Goal: Transaction & Acquisition: Purchase product/service

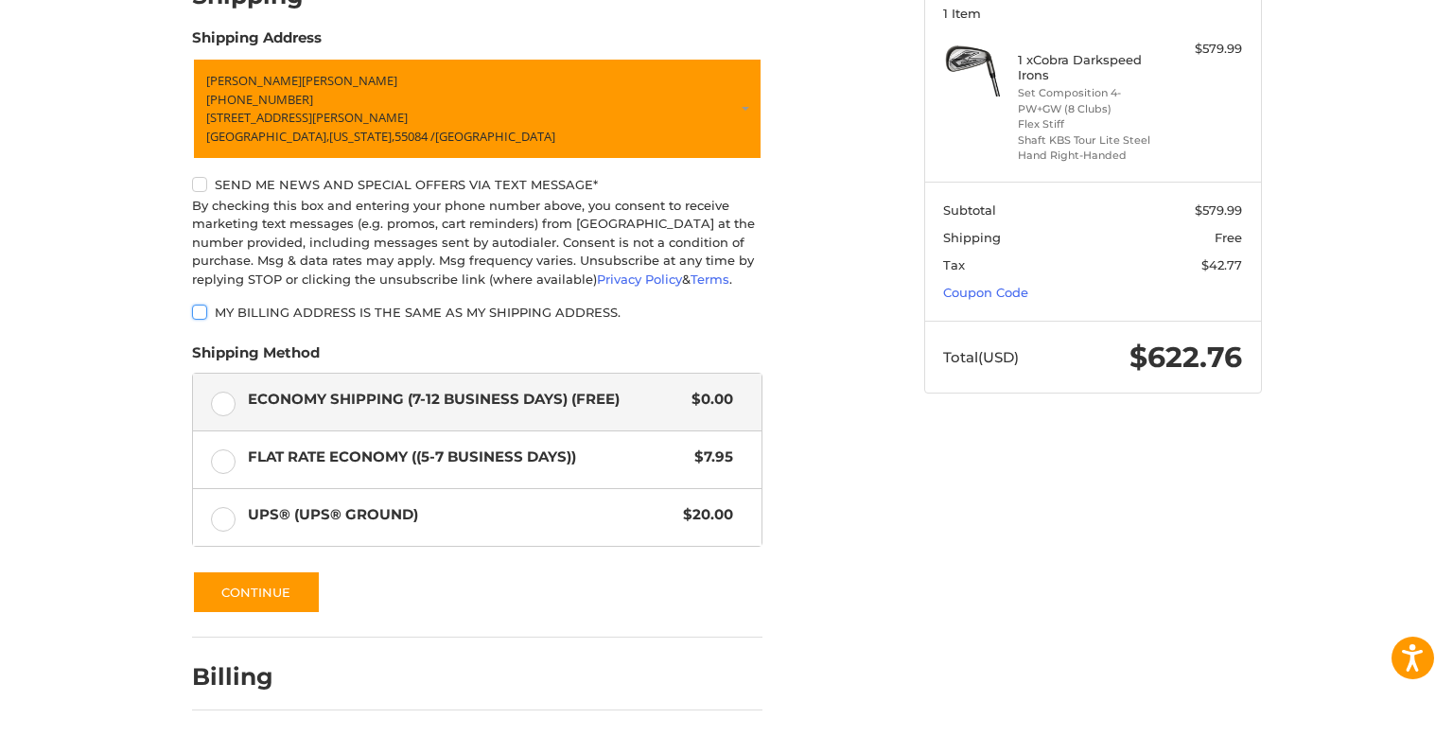
scroll to position [337, 0]
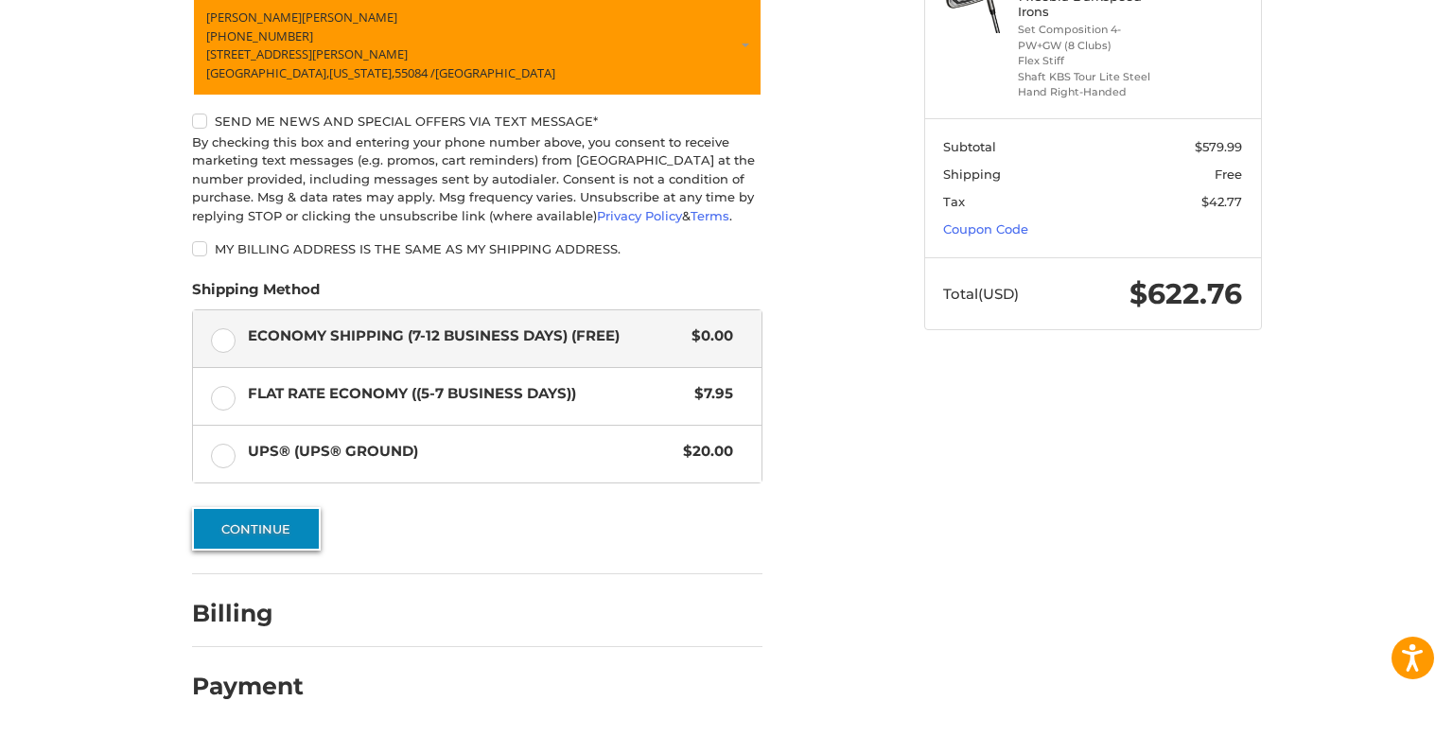
click at [290, 512] on button "Continue" at bounding box center [256, 529] width 129 height 44
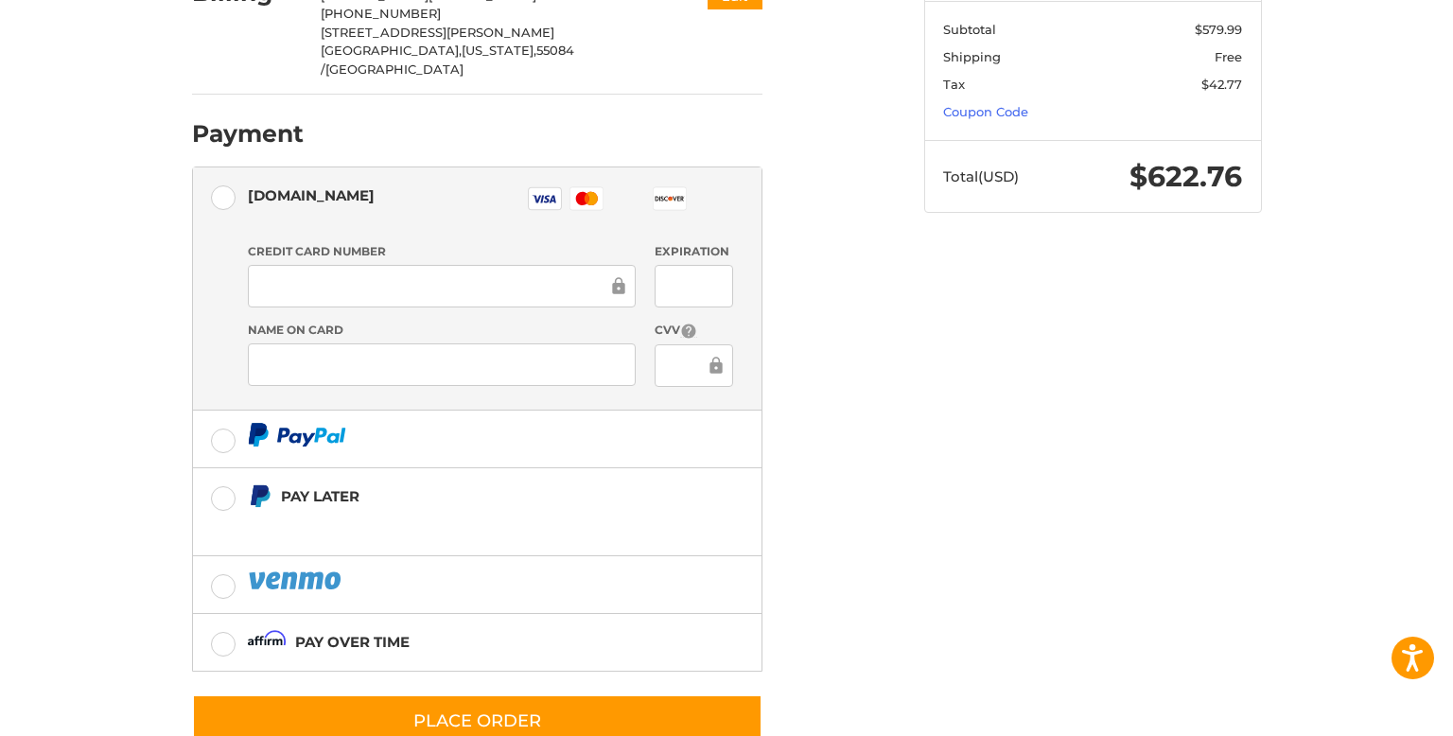
scroll to position [468, 0]
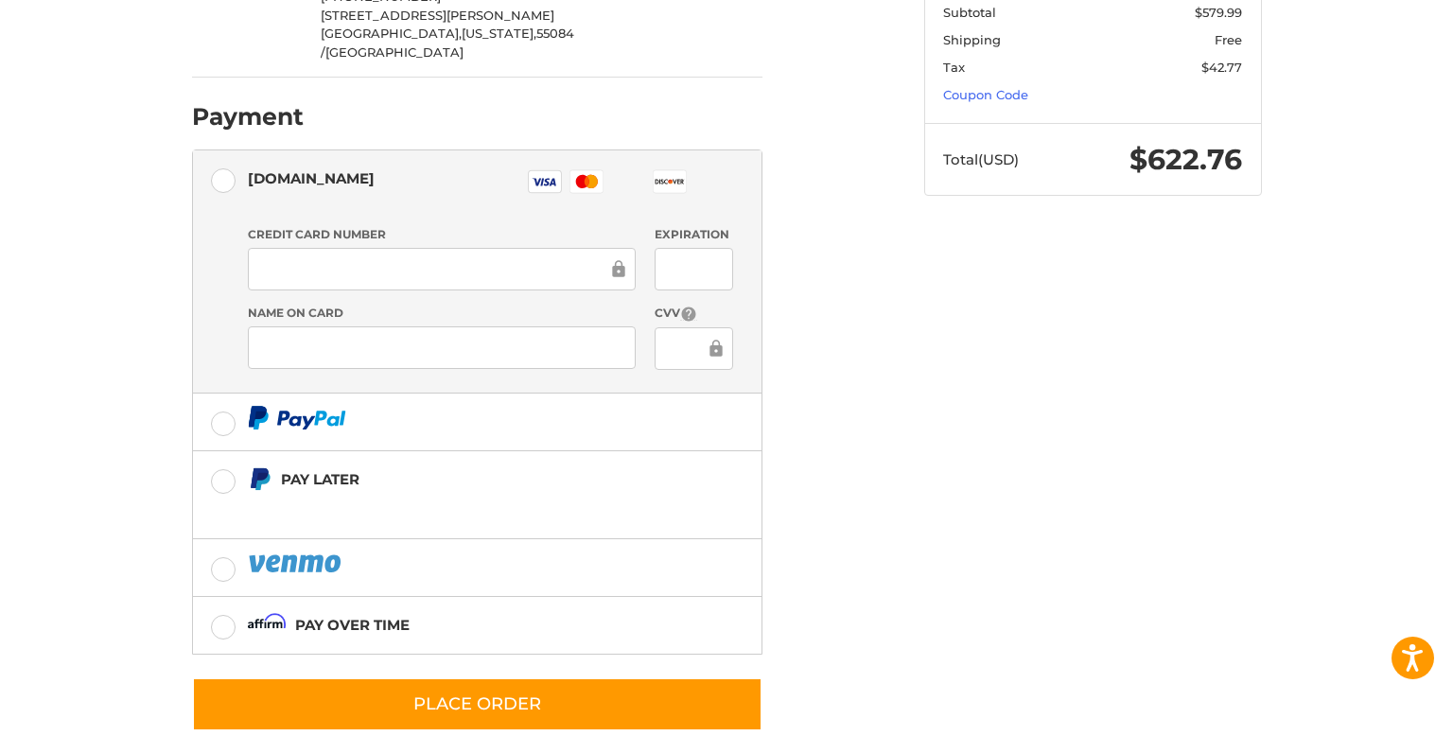
click at [533, 170] on rect at bounding box center [545, 181] width 33 height 23
click at [660, 327] on div at bounding box center [693, 348] width 79 height 43
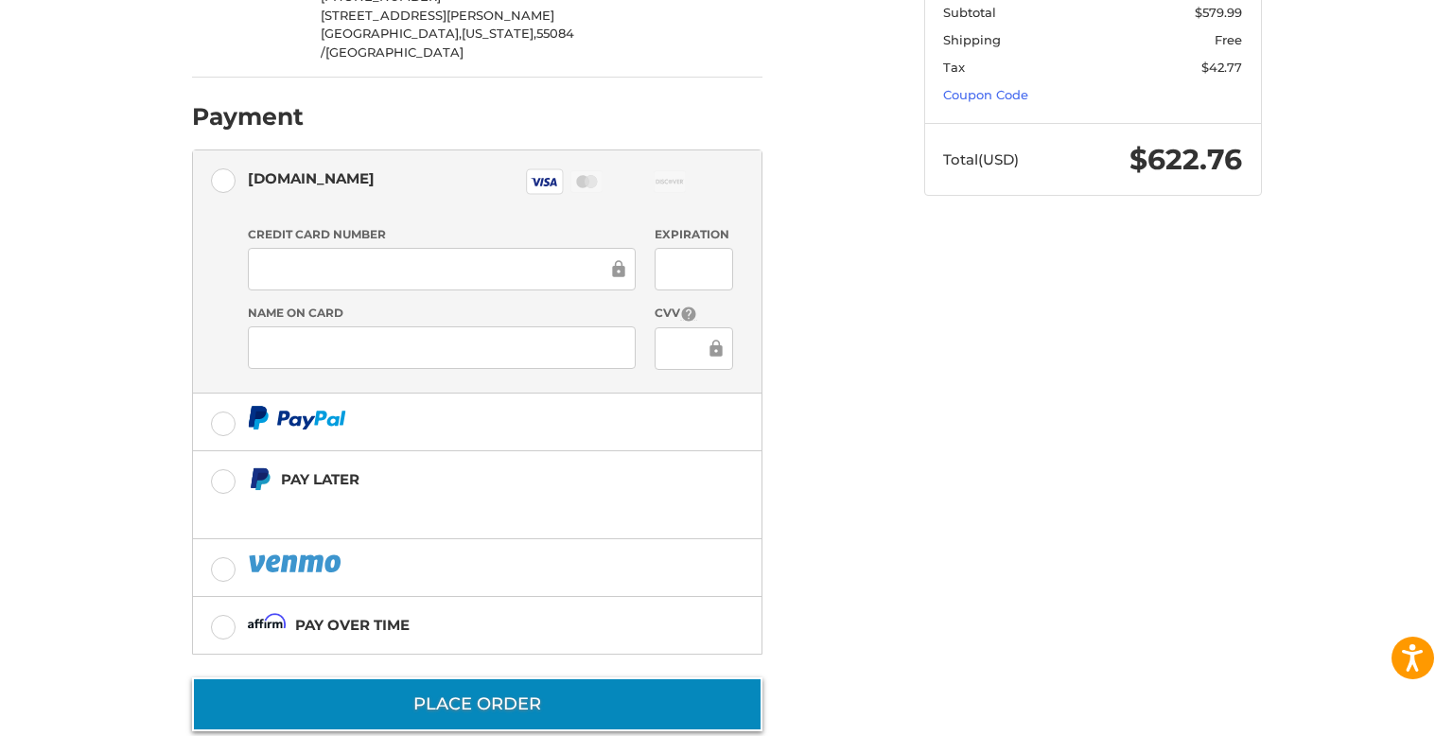
click at [624, 677] on button "Place Order" at bounding box center [477, 704] width 570 height 54
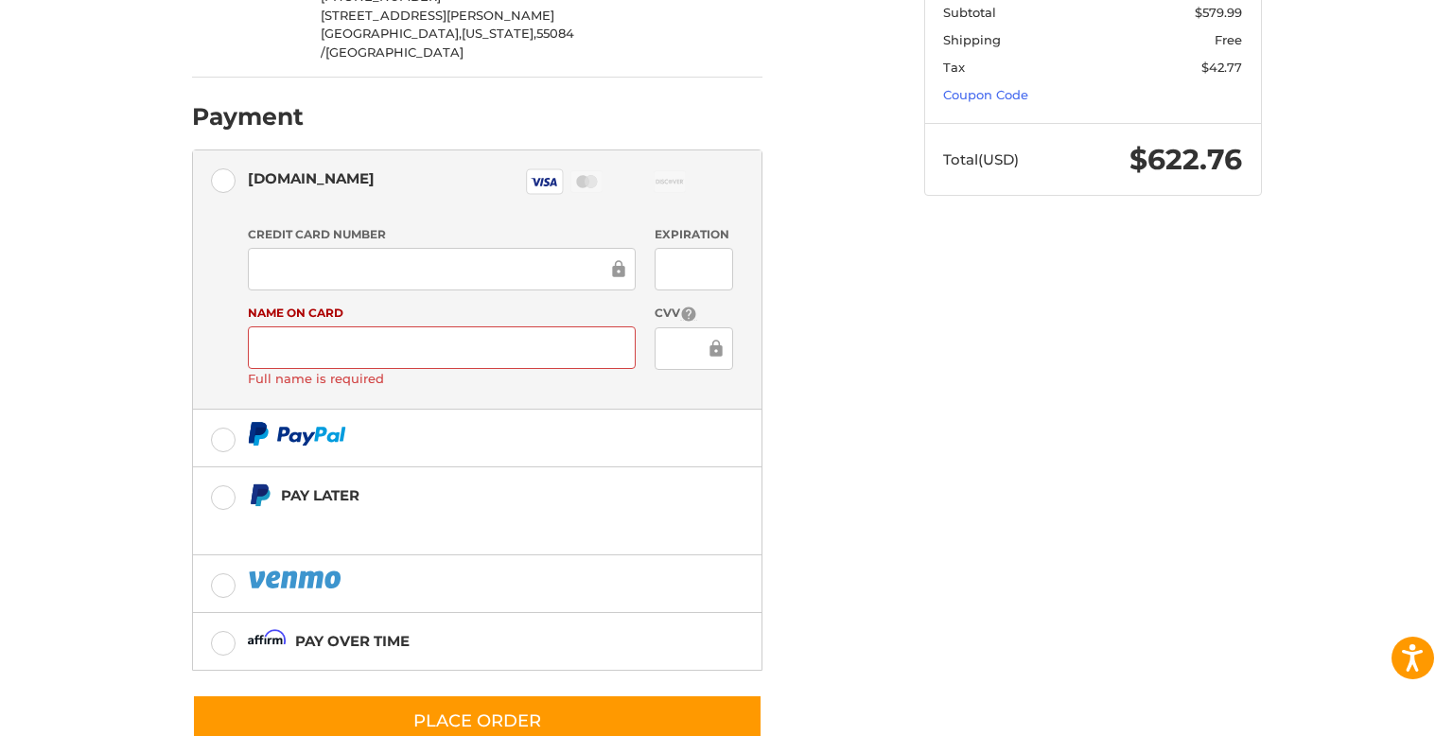
click at [505, 326] on div at bounding box center [442, 347] width 388 height 43
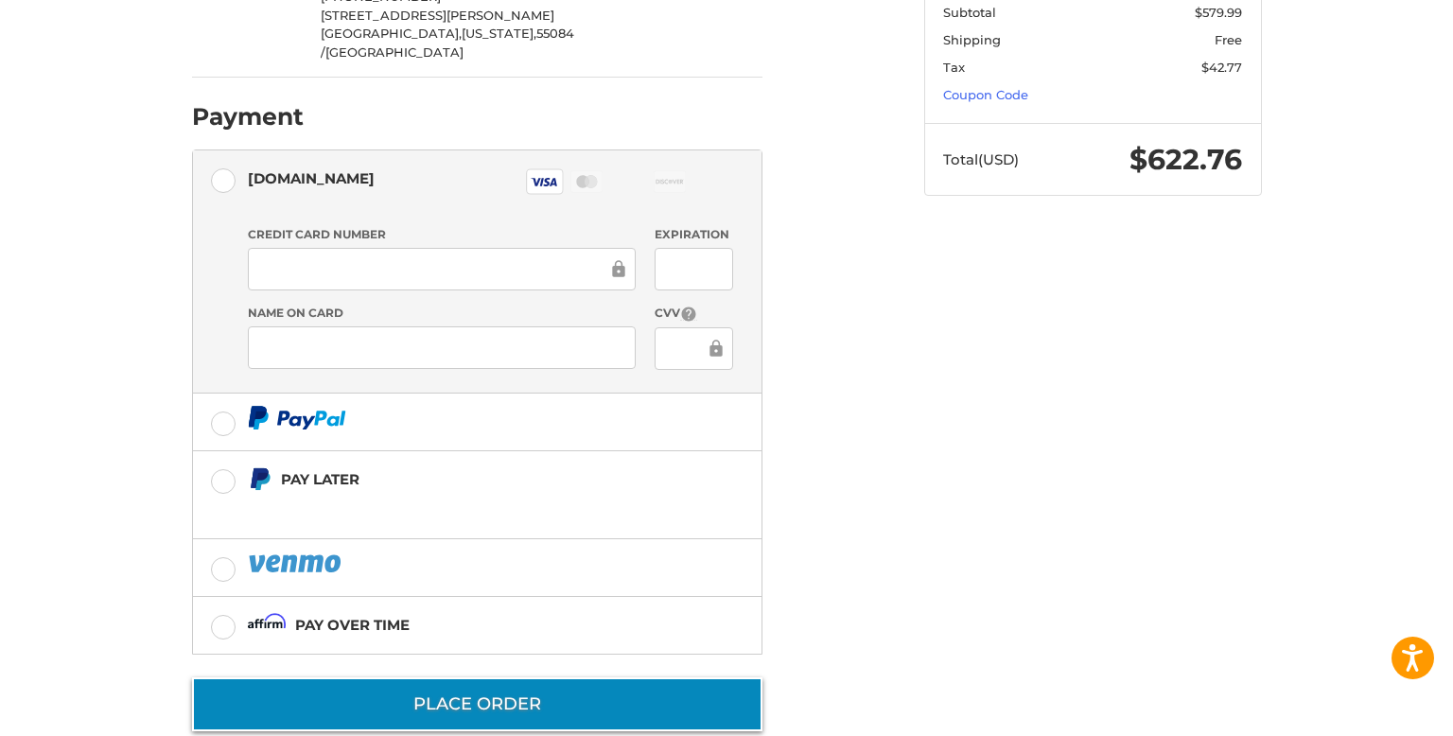
click at [499, 677] on button "Place Order" at bounding box center [477, 704] width 570 height 54
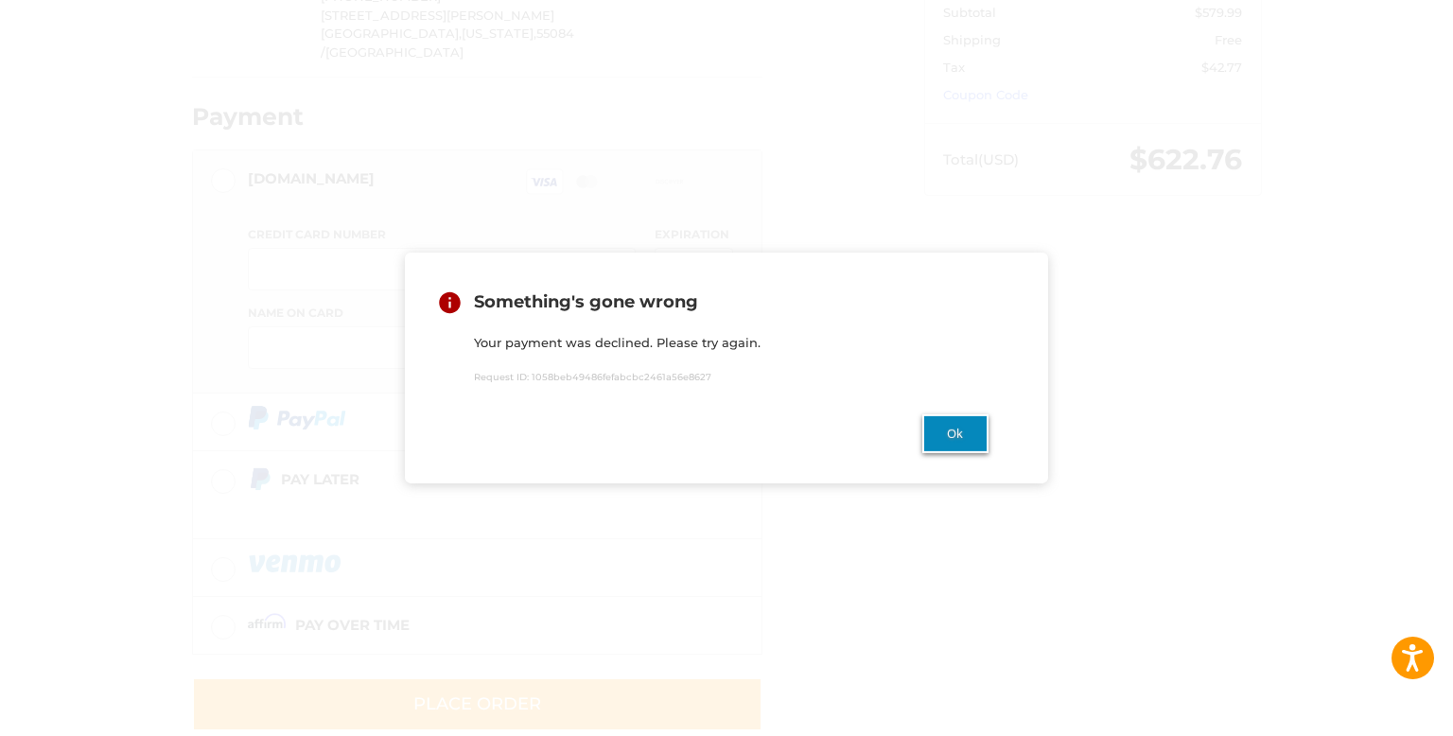
click at [953, 448] on button "Ok" at bounding box center [955, 433] width 66 height 39
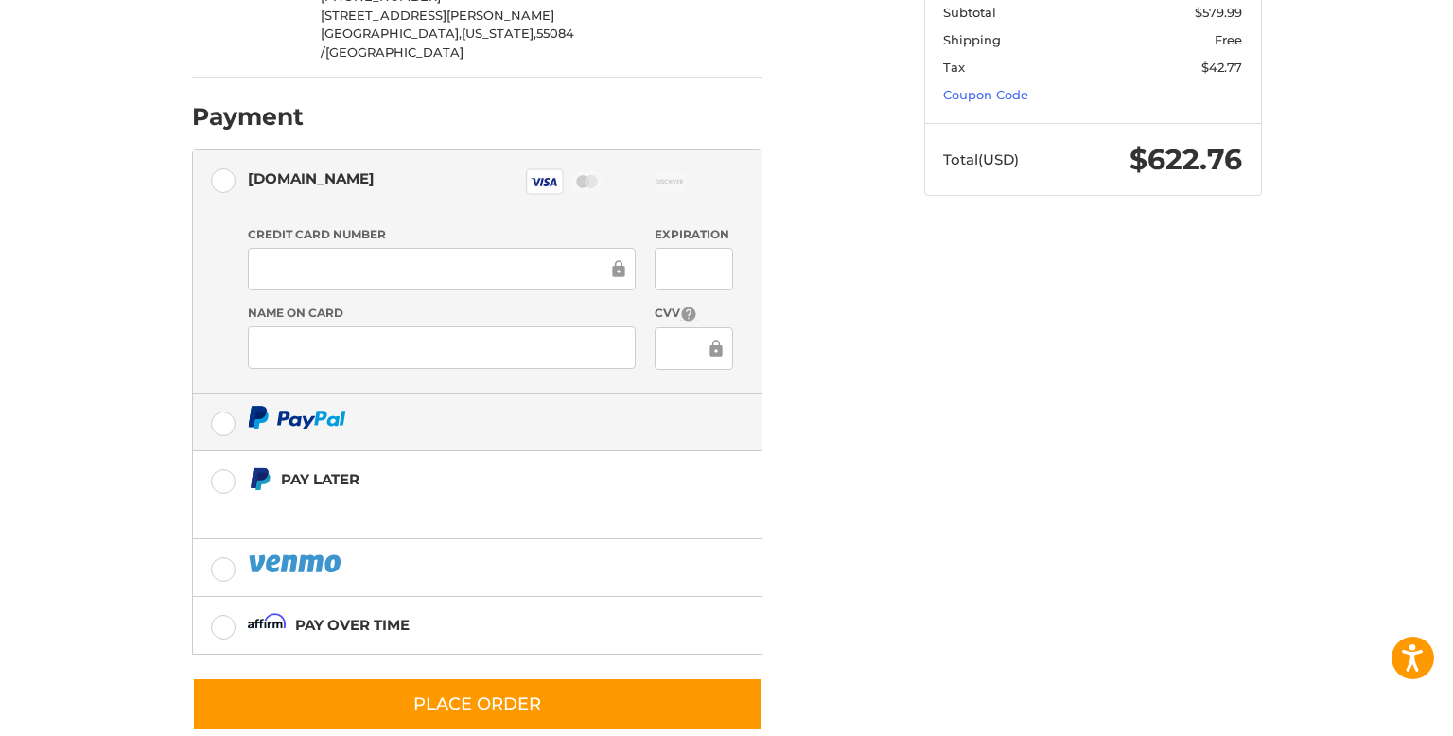
click at [702, 406] on div at bounding box center [490, 418] width 485 height 24
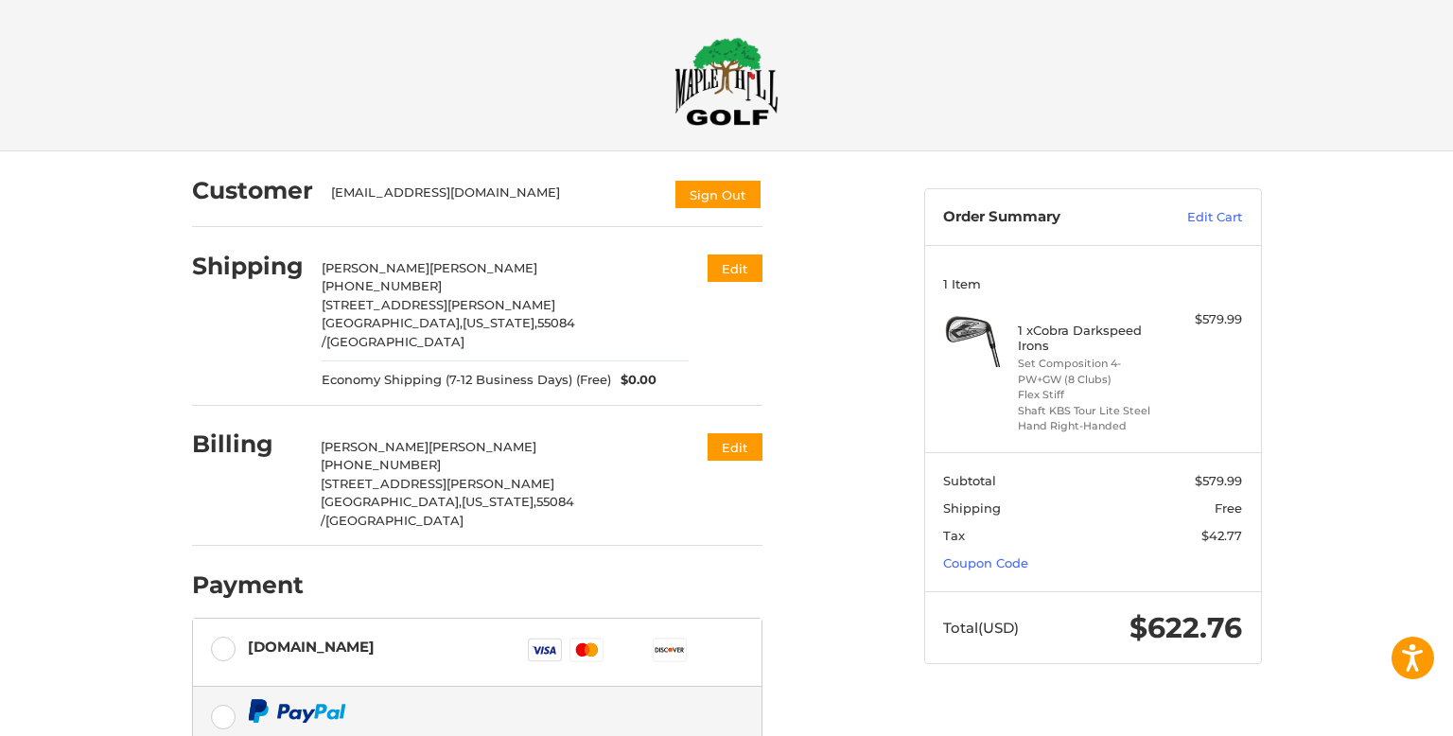
scroll to position [0, 0]
click at [716, 107] on img at bounding box center [726, 81] width 104 height 89
